Goal: Transaction & Acquisition: Book appointment/travel/reservation

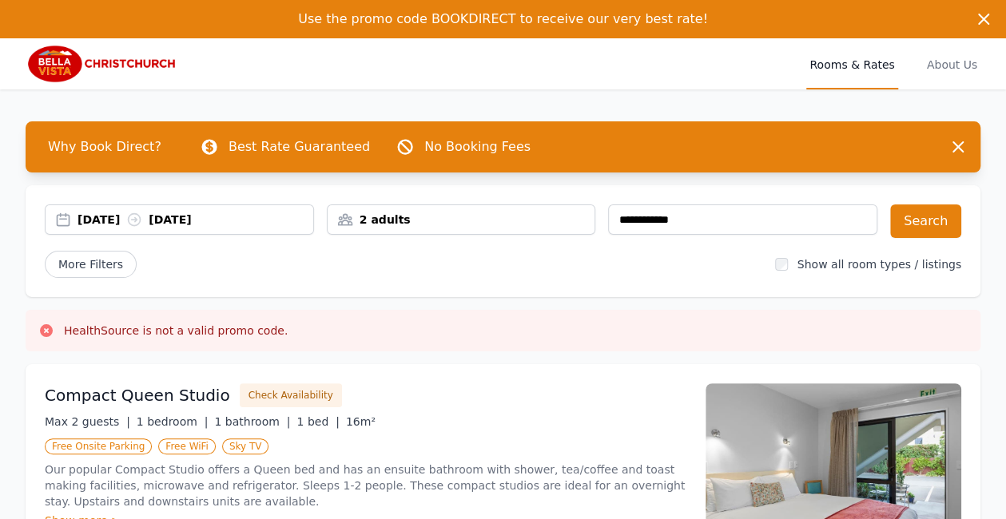
click at [387, 223] on div "2 adults" at bounding box center [462, 220] width 268 height 16
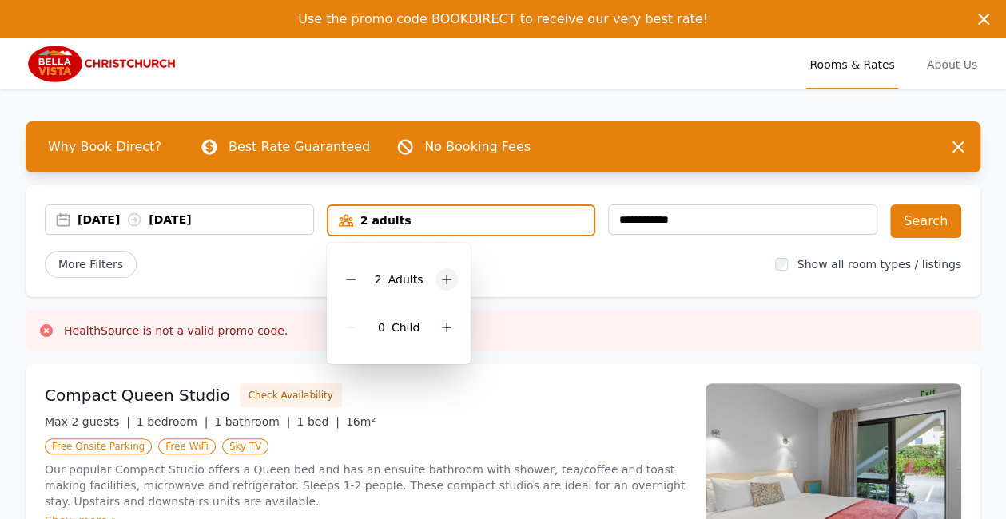
click at [447, 280] on icon at bounding box center [447, 280] width 9 height 9
click at [445, 279] on icon at bounding box center [447, 280] width 9 height 9
click at [578, 280] on div "**********" at bounding box center [503, 241] width 955 height 112
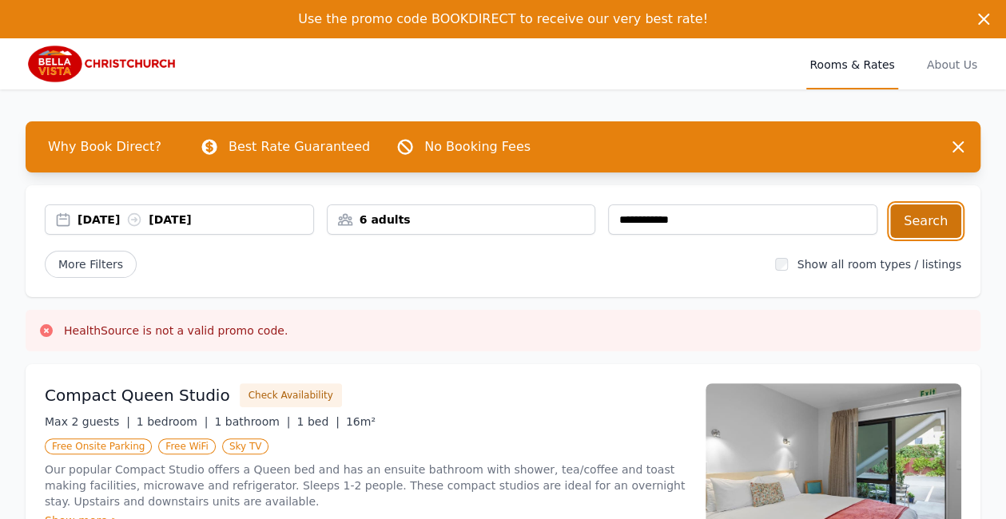
click at [929, 225] on button "Search" at bounding box center [925, 222] width 71 height 34
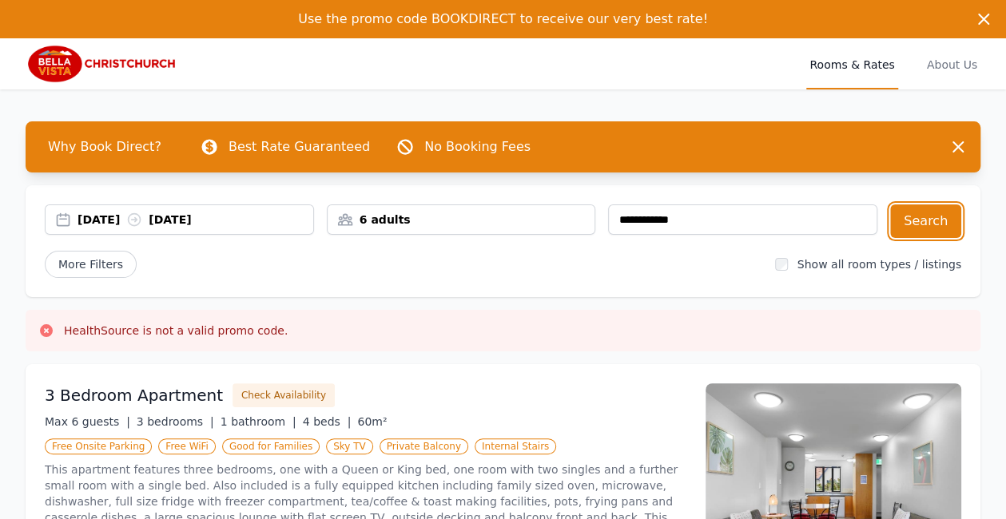
click at [486, 217] on div "6 adults" at bounding box center [462, 220] width 268 height 16
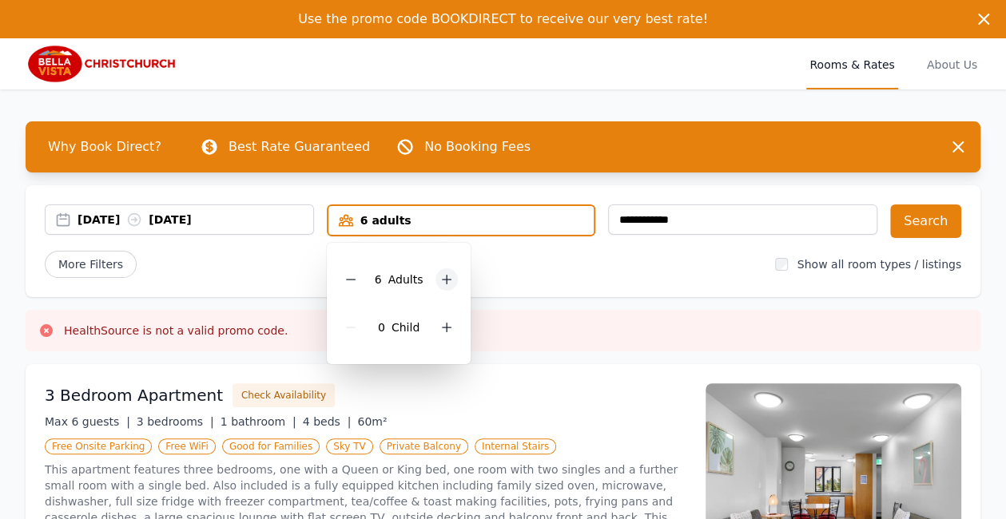
click at [440, 279] on icon at bounding box center [446, 279] width 13 height 13
click at [586, 300] on div "**********" at bounding box center [503, 527] width 1006 height 877
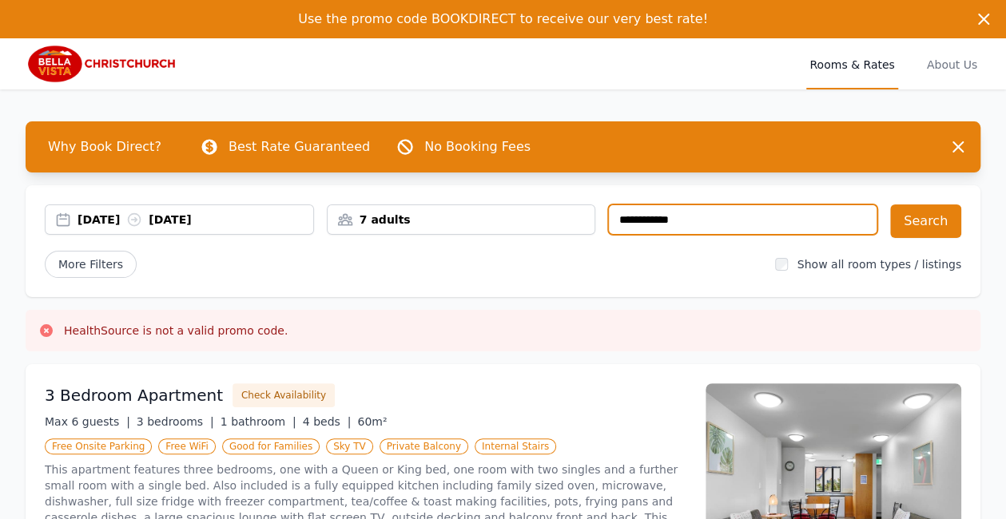
click at [638, 221] on input "**********" at bounding box center [742, 220] width 269 height 30
click at [625, 221] on input "**********" at bounding box center [742, 220] width 269 height 30
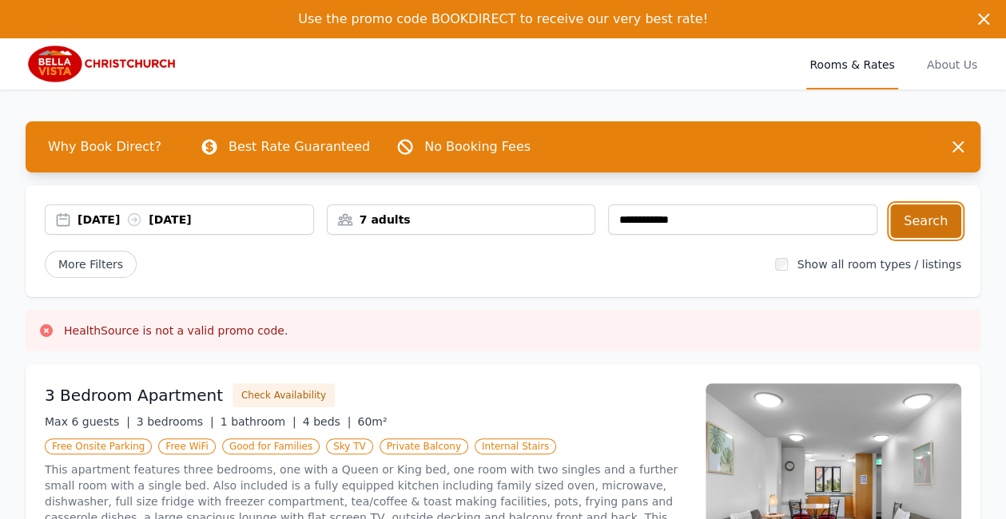
click at [938, 222] on button "Search" at bounding box center [925, 222] width 71 height 34
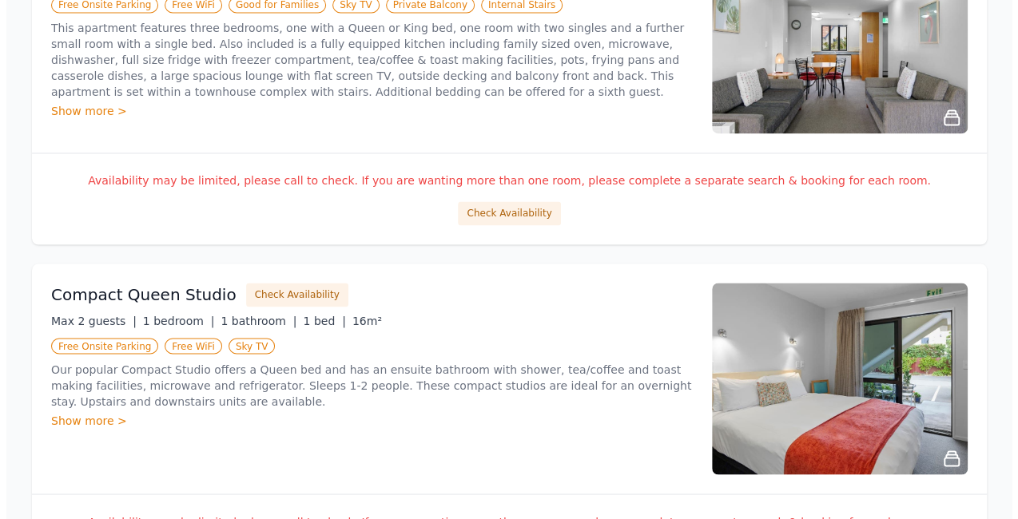
scroll to position [1188, 0]
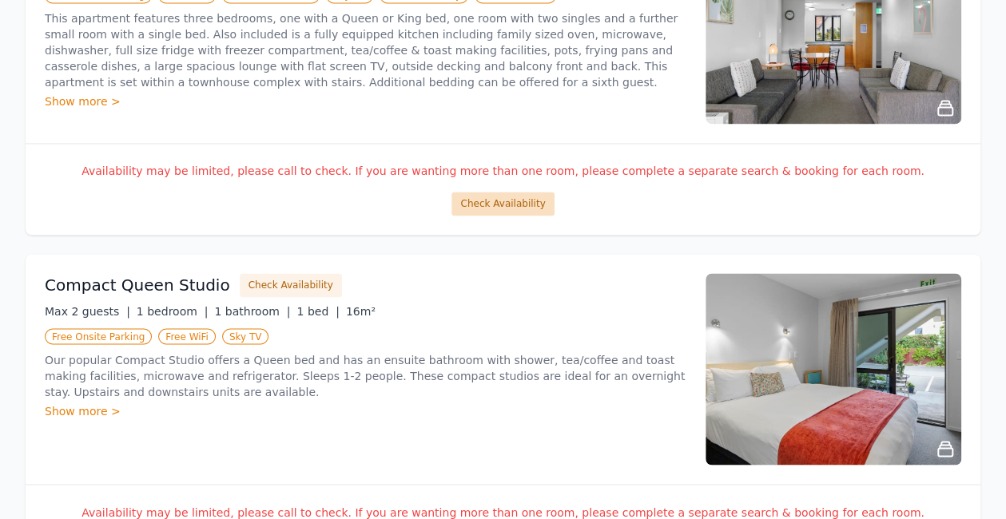
click at [492, 195] on button "Check Availability" at bounding box center [502, 204] width 102 height 24
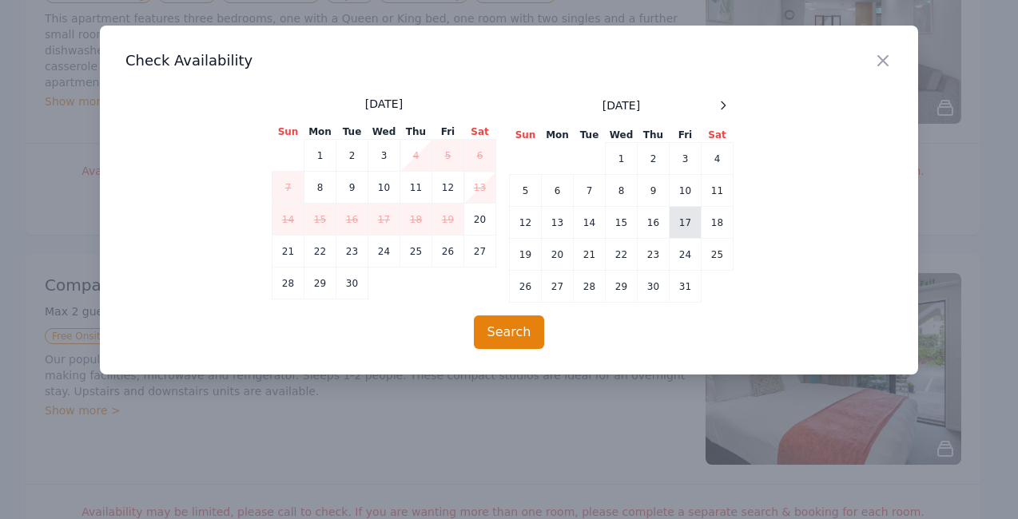
click at [694, 225] on td "17" at bounding box center [686, 223] width 32 height 32
click at [530, 259] on td "19" at bounding box center [526, 255] width 32 height 32
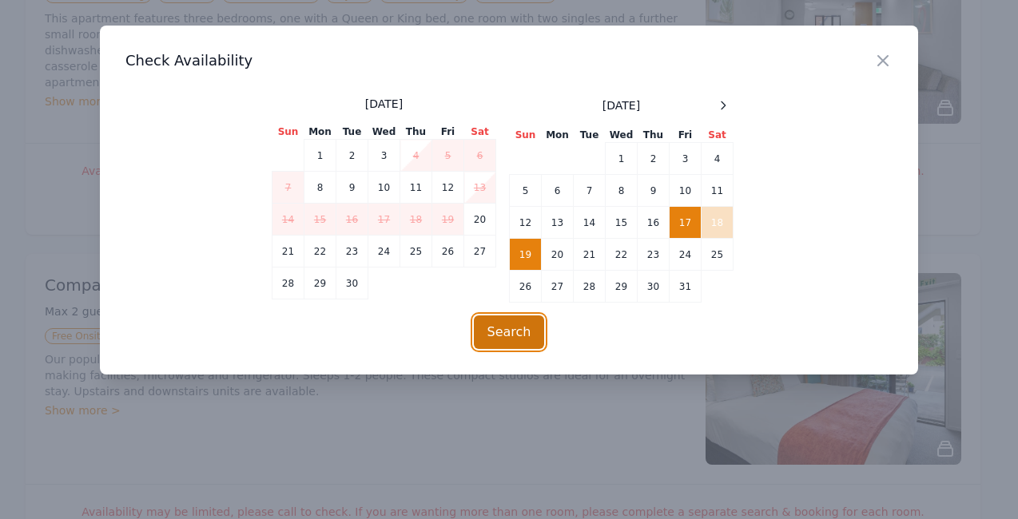
click at [506, 336] on button "Search" at bounding box center [509, 333] width 71 height 34
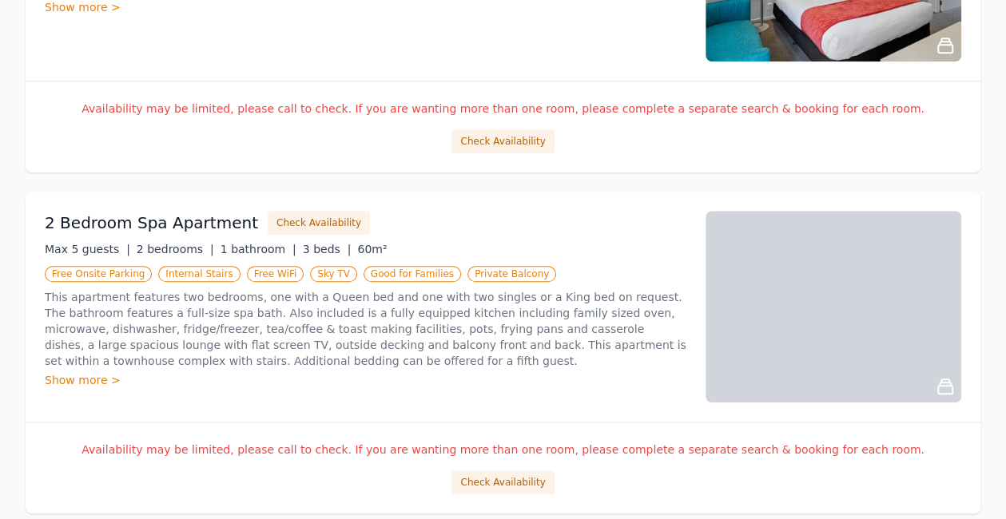
scroll to position [569, 0]
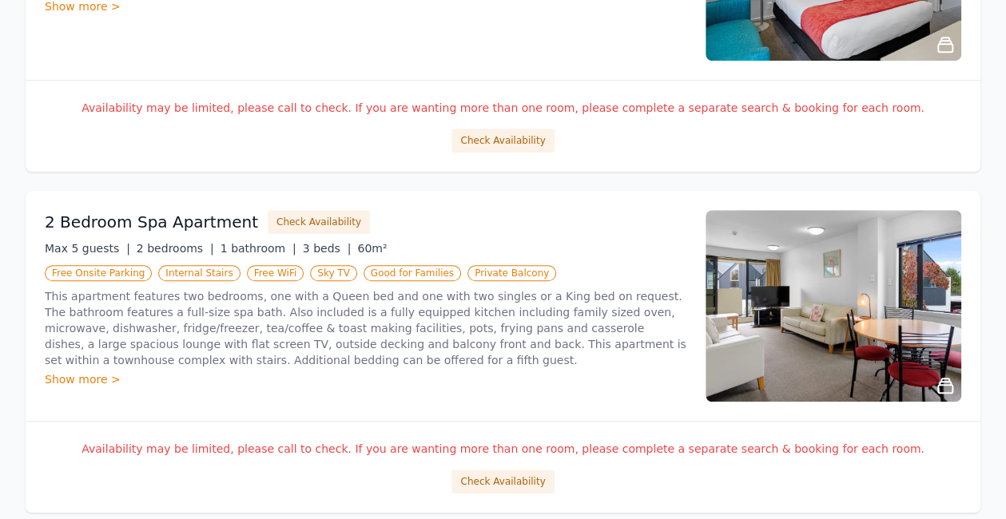
click at [787, 301] on img at bounding box center [834, 306] width 256 height 192
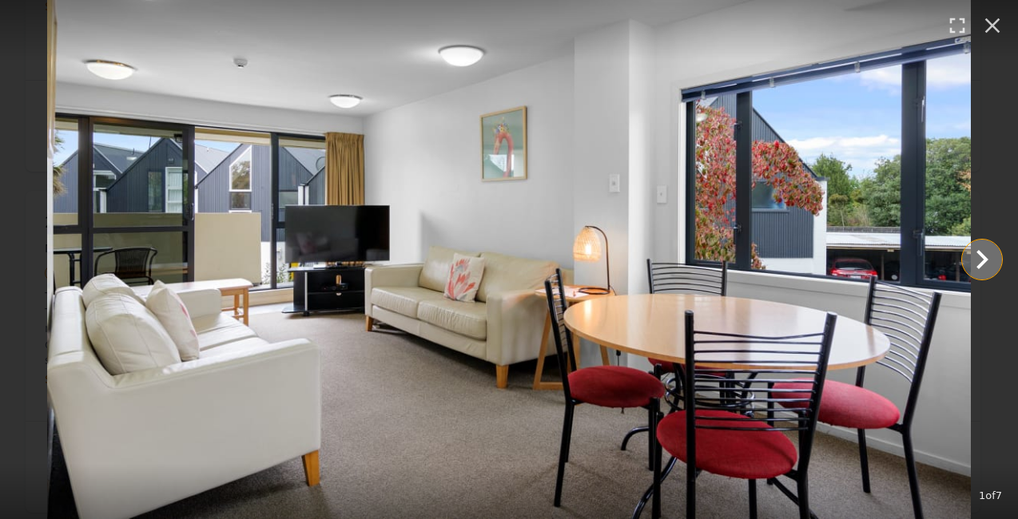
click at [981, 258] on icon "Show slide 2 of 7" at bounding box center [982, 260] width 38 height 38
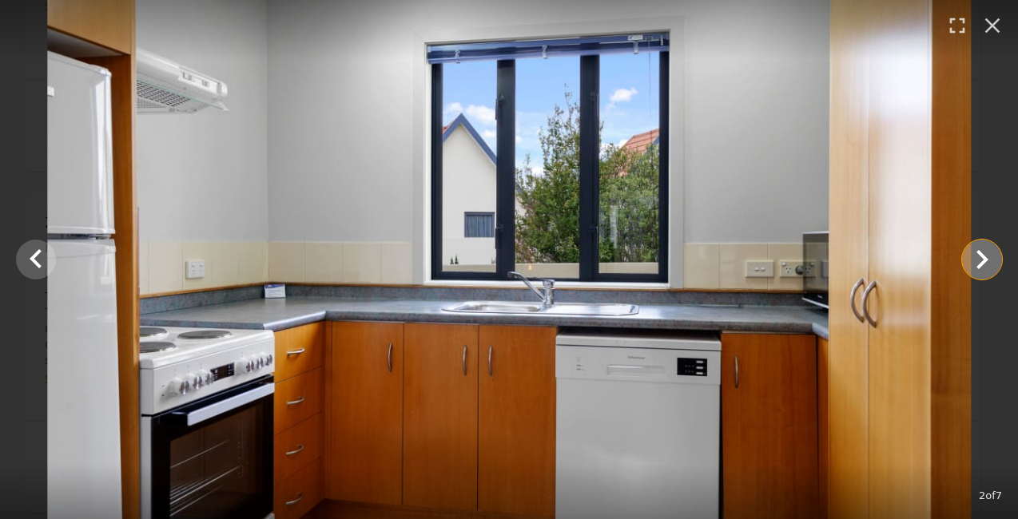
click at [981, 258] on icon "Show slide 3 of 7" at bounding box center [982, 260] width 38 height 38
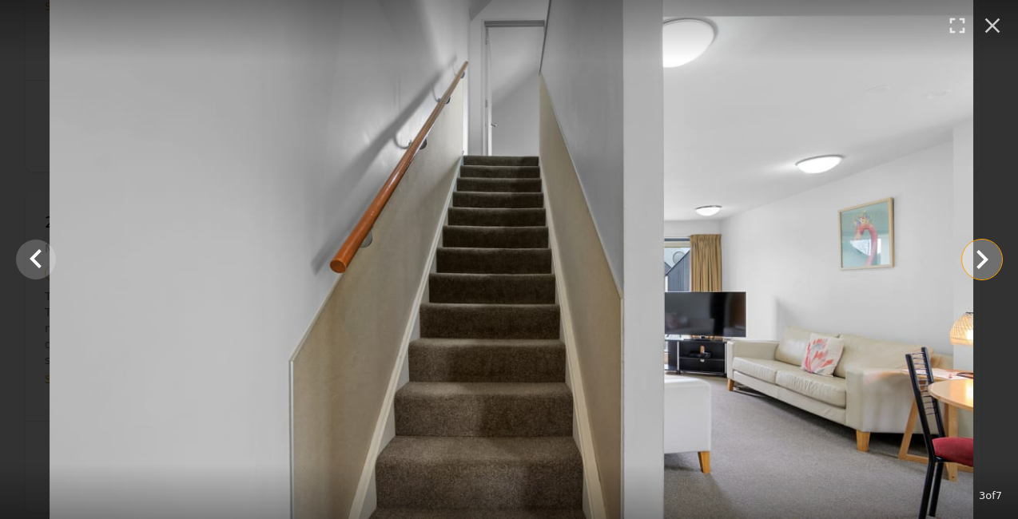
click at [981, 258] on icon "Show slide 4 of 7" at bounding box center [982, 260] width 38 height 38
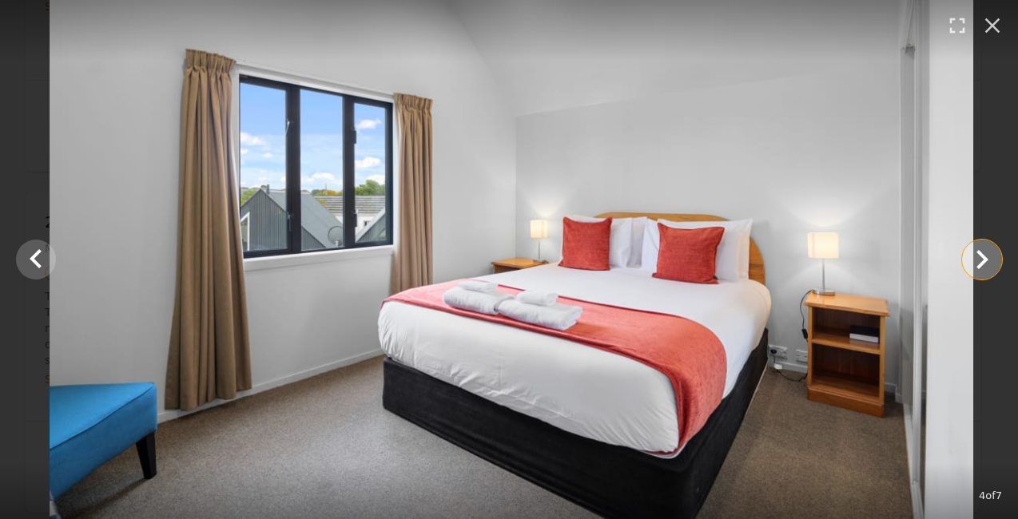
click at [978, 256] on icon "Show slide 5 of 7" at bounding box center [982, 260] width 38 height 38
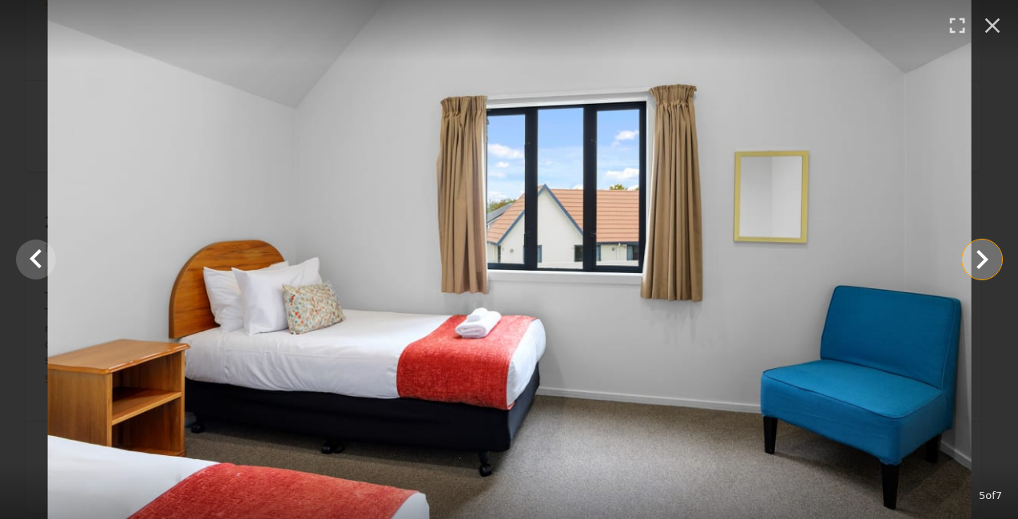
click at [978, 256] on icon "Show slide 6 of 7" at bounding box center [982, 260] width 38 height 38
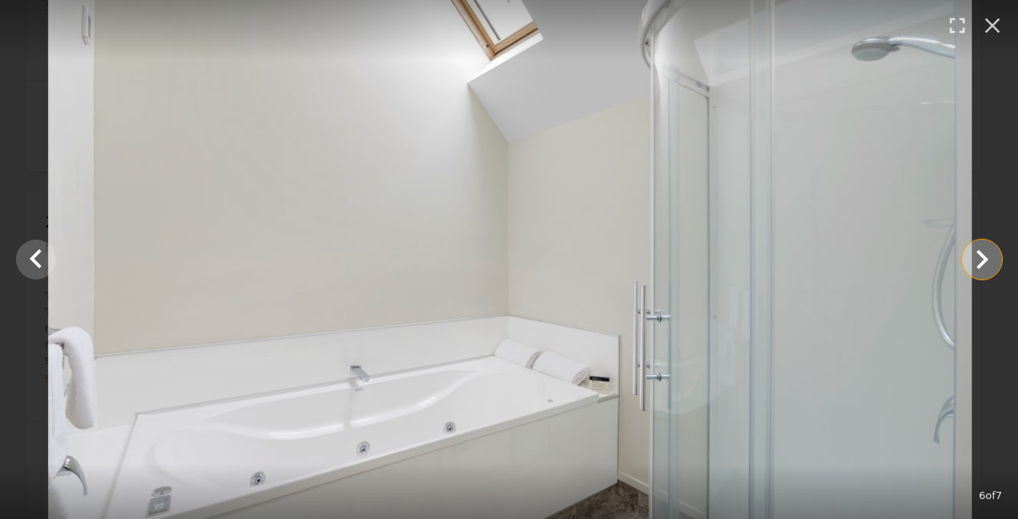
click at [978, 256] on icon "Show slide 7 of 7" at bounding box center [982, 260] width 38 height 38
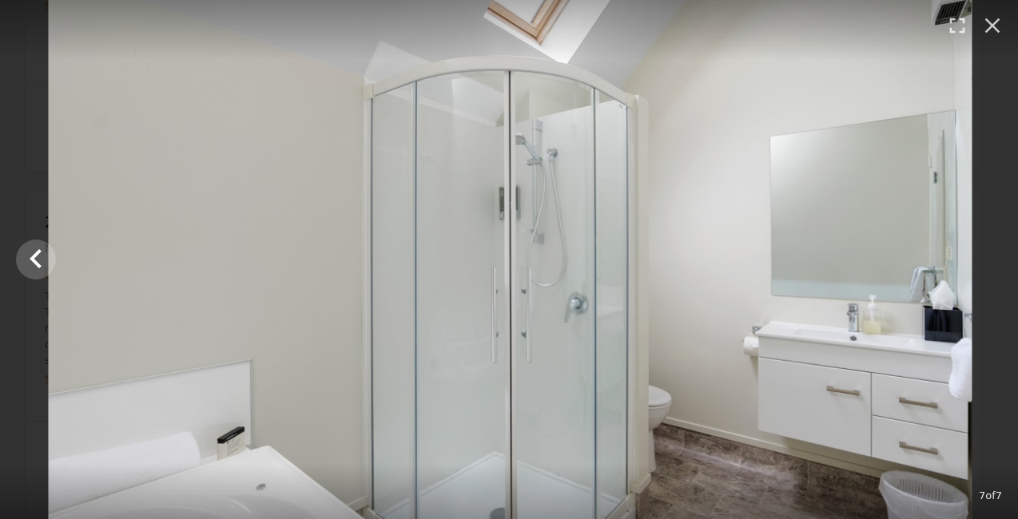
click at [978, 256] on div at bounding box center [510, 259] width 1018 height 519
